Goal: Information Seeking & Learning: Learn about a topic

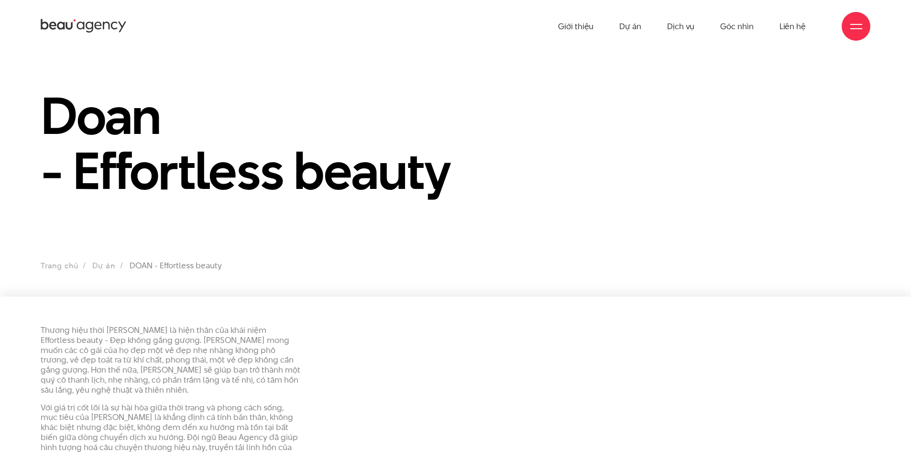
click at [643, 23] on ul "Giới thiệu Dự án Dịch vụ Góc nhìn Liên hệ" at bounding box center [682, 26] width 248 height 53
click at [641, 23] on link "Dự án" at bounding box center [630, 26] width 22 height 53
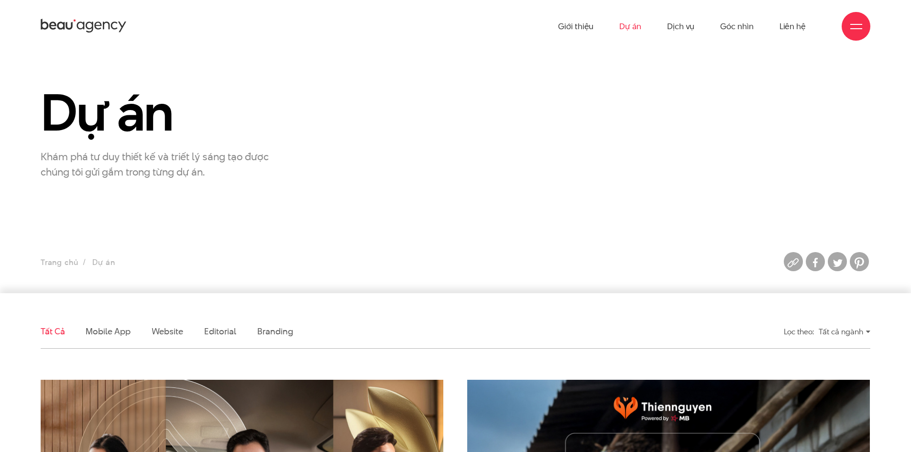
scroll to position [143, 0]
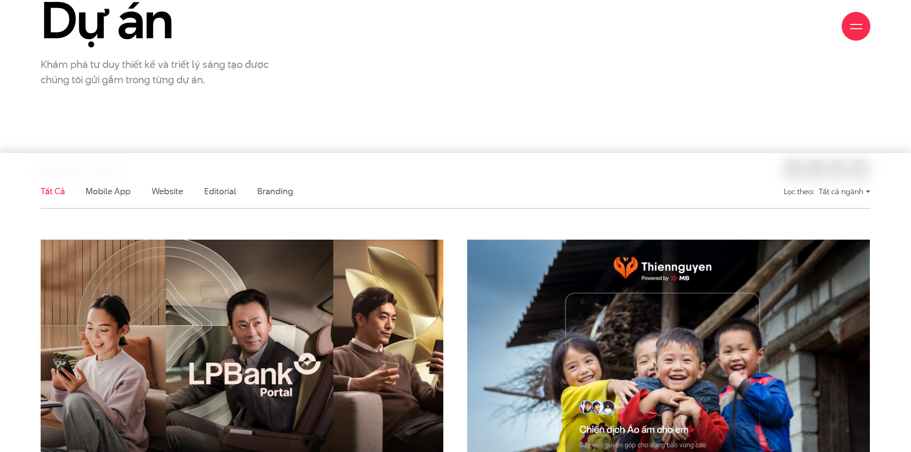
click at [270, 198] on li "Branding" at bounding box center [274, 190] width 35 height 33
click at [276, 185] on link "Branding" at bounding box center [274, 191] width 35 height 12
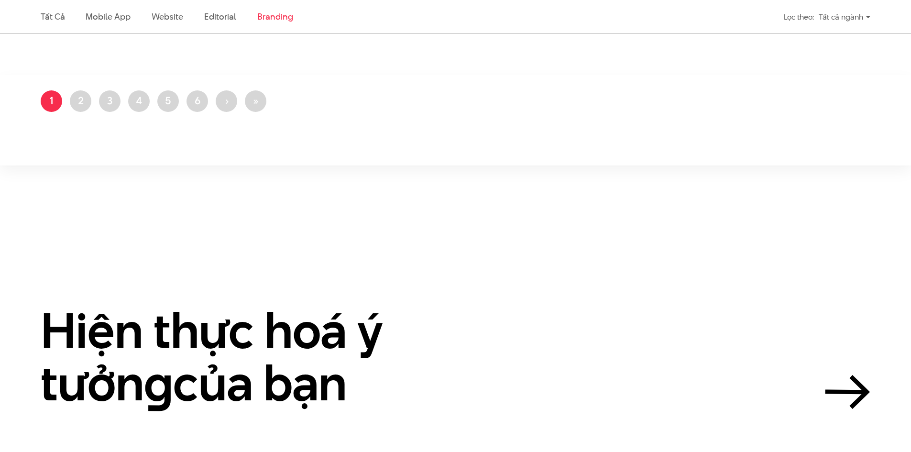
scroll to position [939, 0]
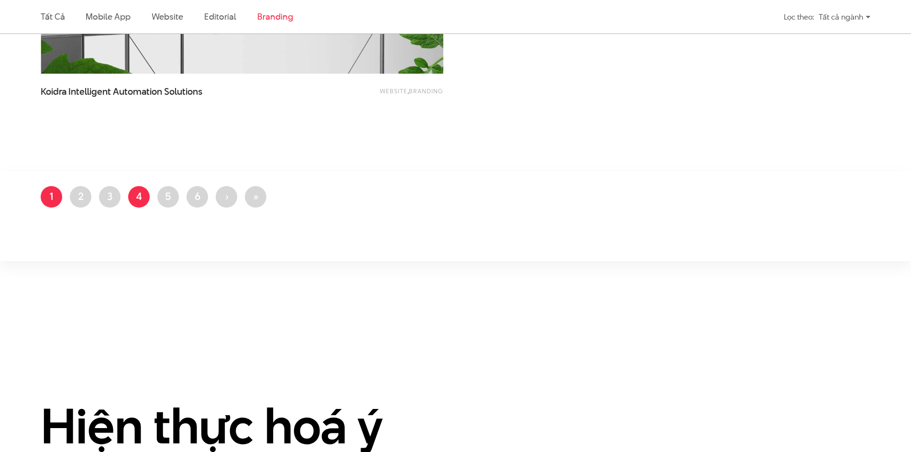
click at [139, 191] on link "Trang 4" at bounding box center [139, 197] width 22 height 22
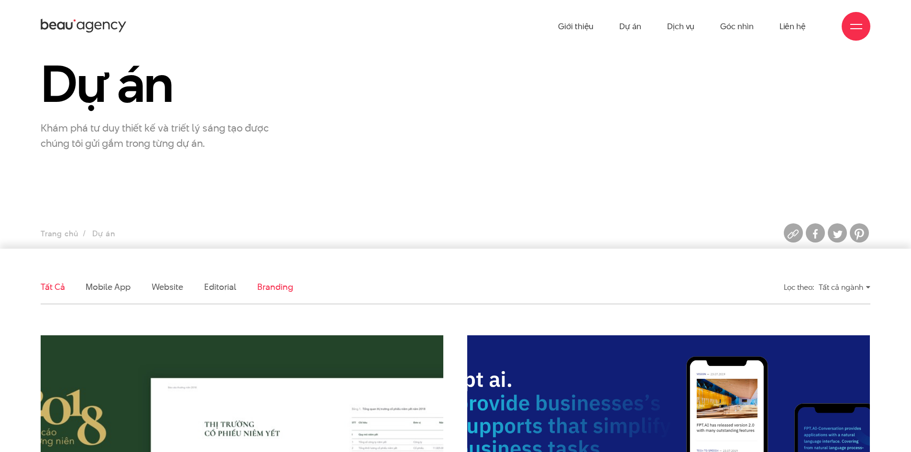
click at [273, 284] on link "Branding" at bounding box center [274, 287] width 35 height 12
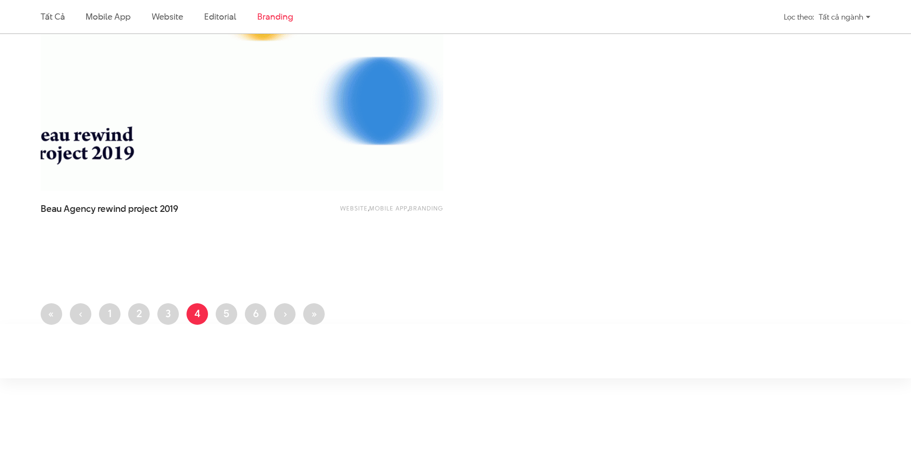
scroll to position [461, 0]
click at [171, 311] on link "Trang 3" at bounding box center [168, 315] width 22 height 22
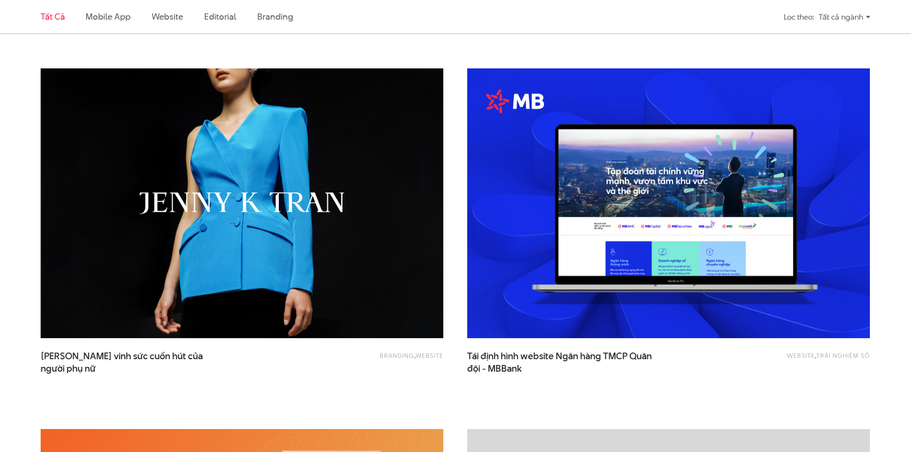
scroll to position [526, 0]
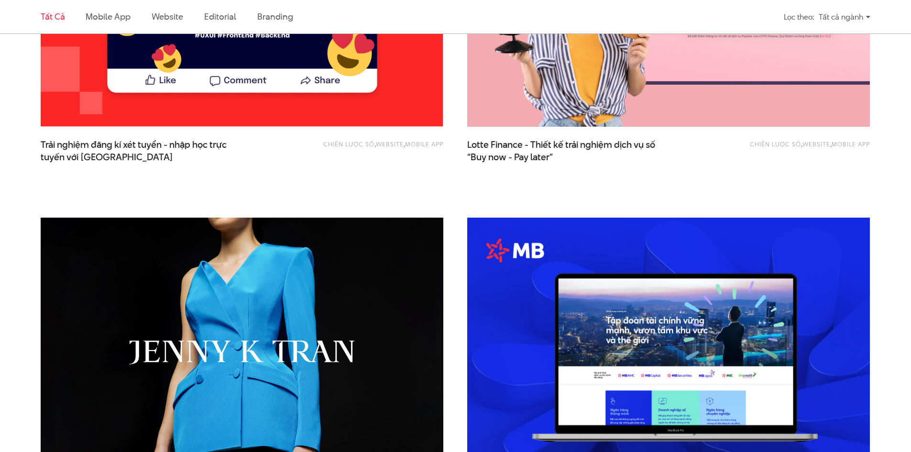
click at [170, 314] on img at bounding box center [242, 352] width 443 height 297
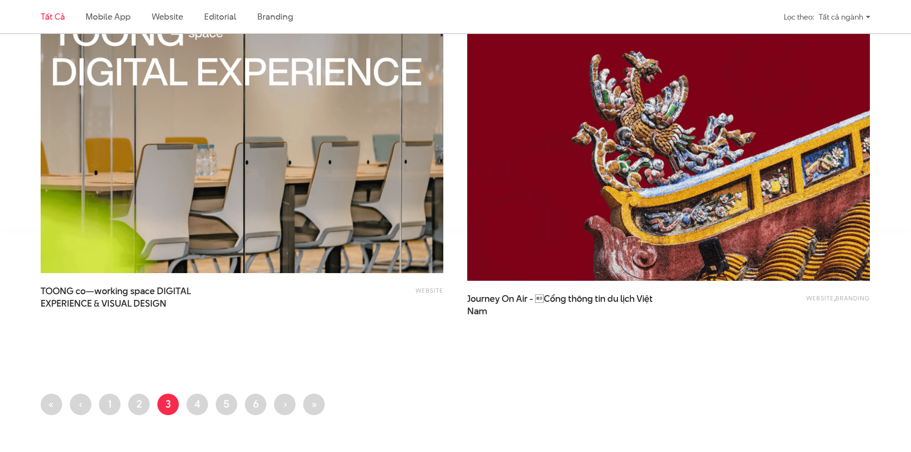
scroll to position [2199, 0]
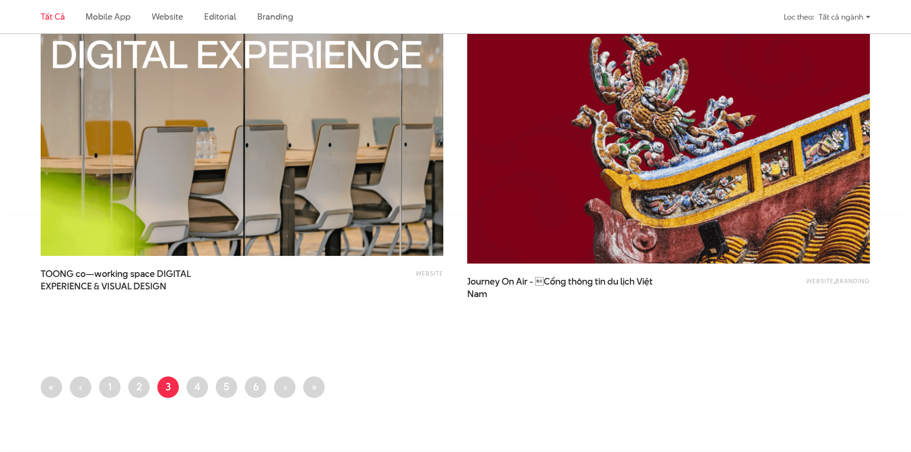
click at [262, 384] on link "Trang 6" at bounding box center [256, 387] width 22 height 22
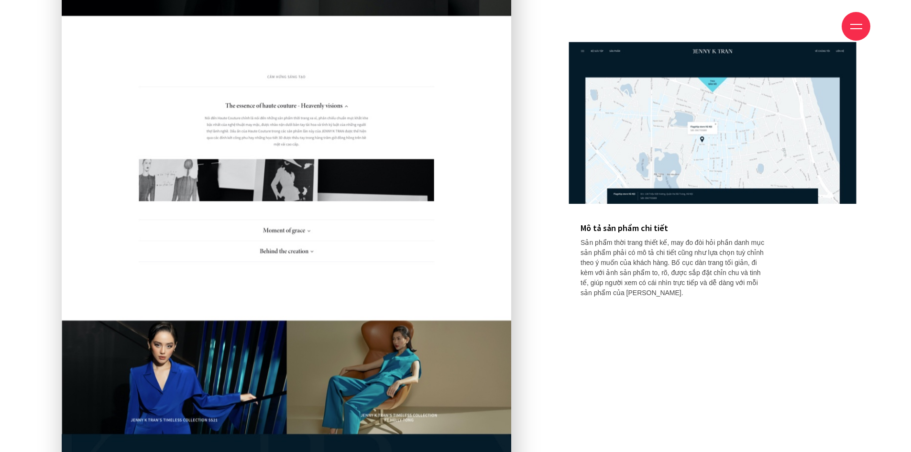
scroll to position [10422, 0]
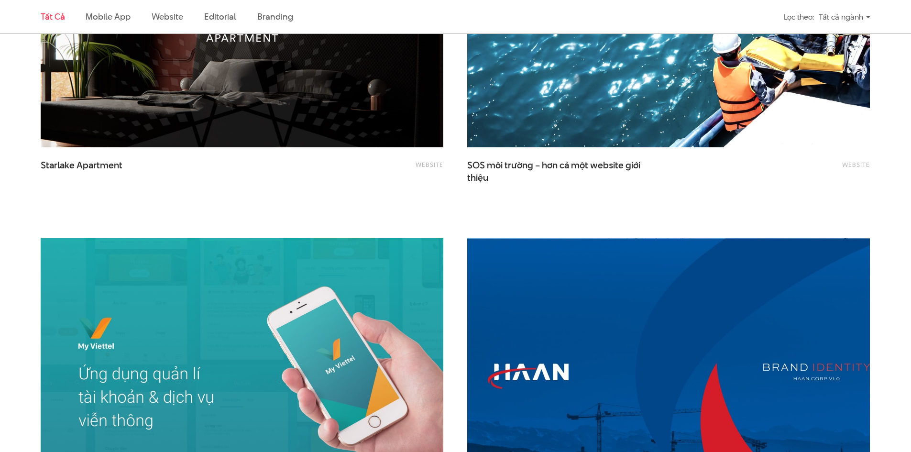
scroll to position [1386, 0]
